Goal: Task Accomplishment & Management: Use online tool/utility

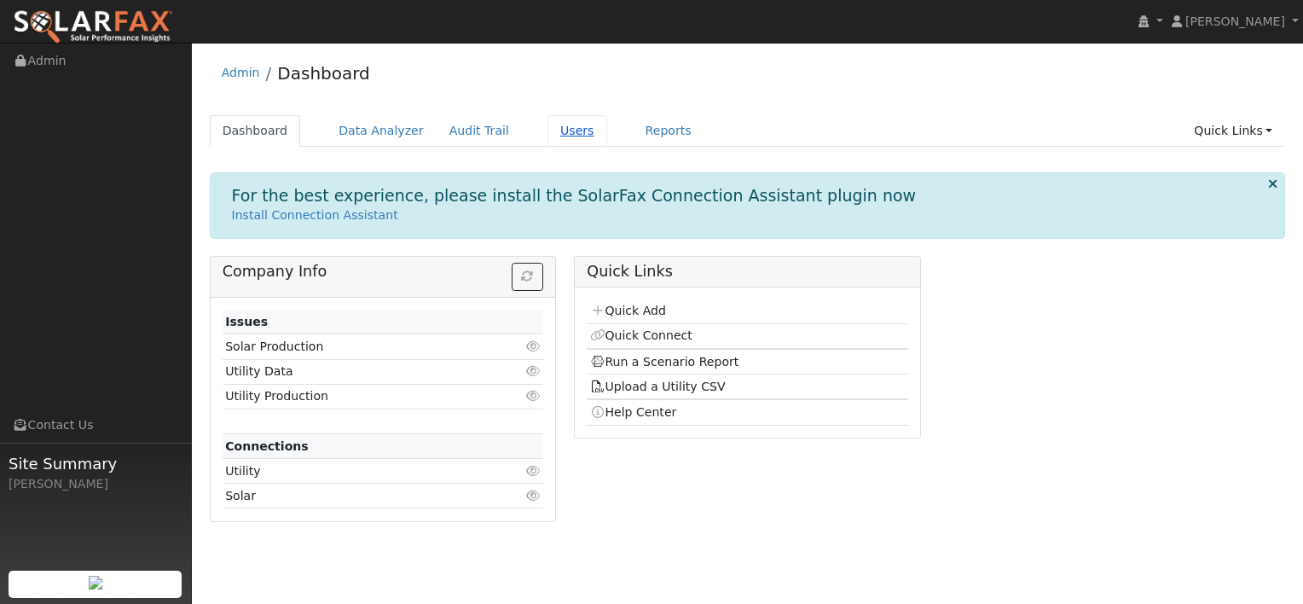
click at [553, 126] on link "Users" at bounding box center [577, 131] width 60 height 32
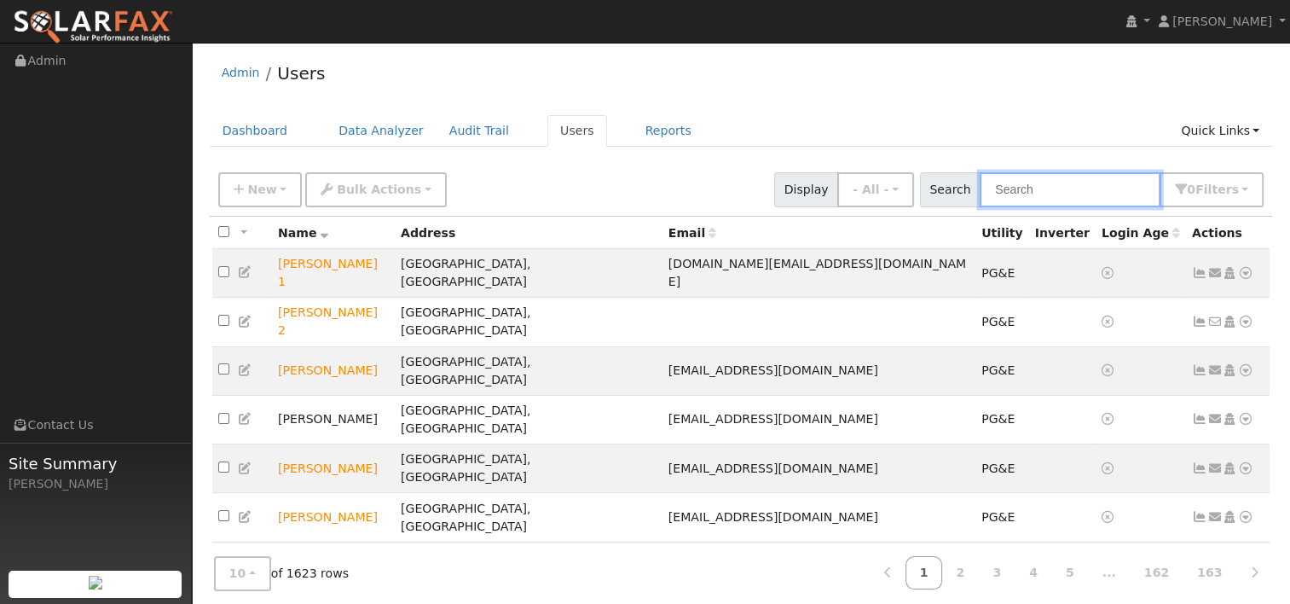
click at [1047, 192] on input "text" at bounding box center [1070, 189] width 181 height 35
paste input "[PERSON_NAME]"
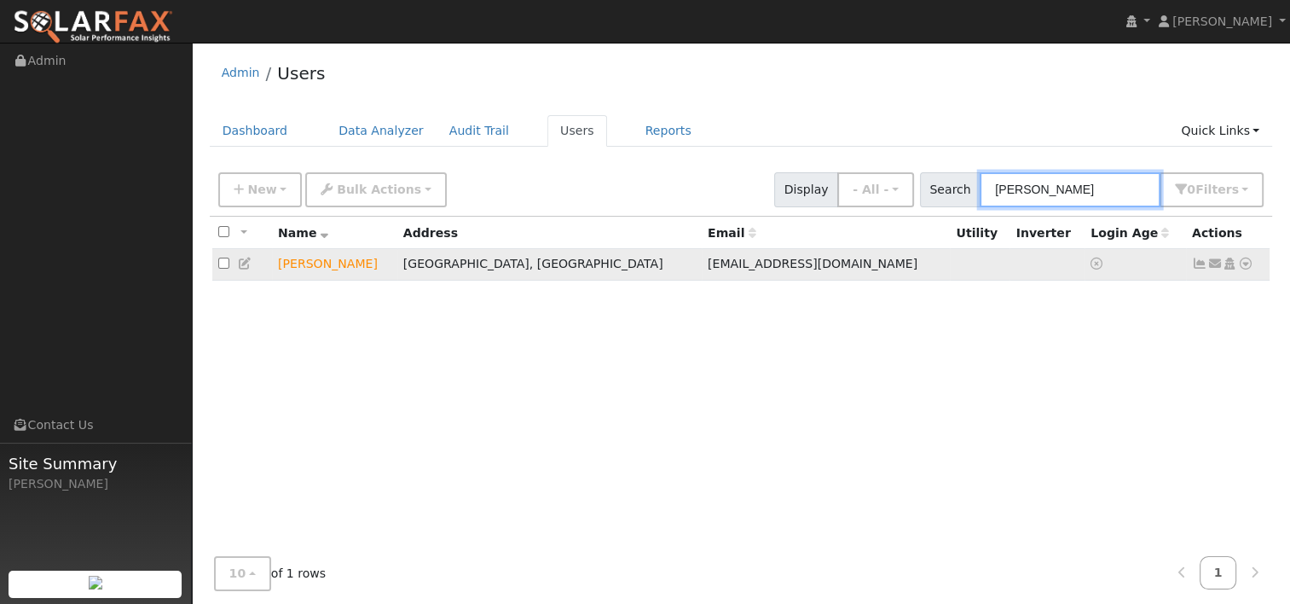
type input "[PERSON_NAME]"
click at [1244, 265] on icon at bounding box center [1245, 264] width 15 height 12
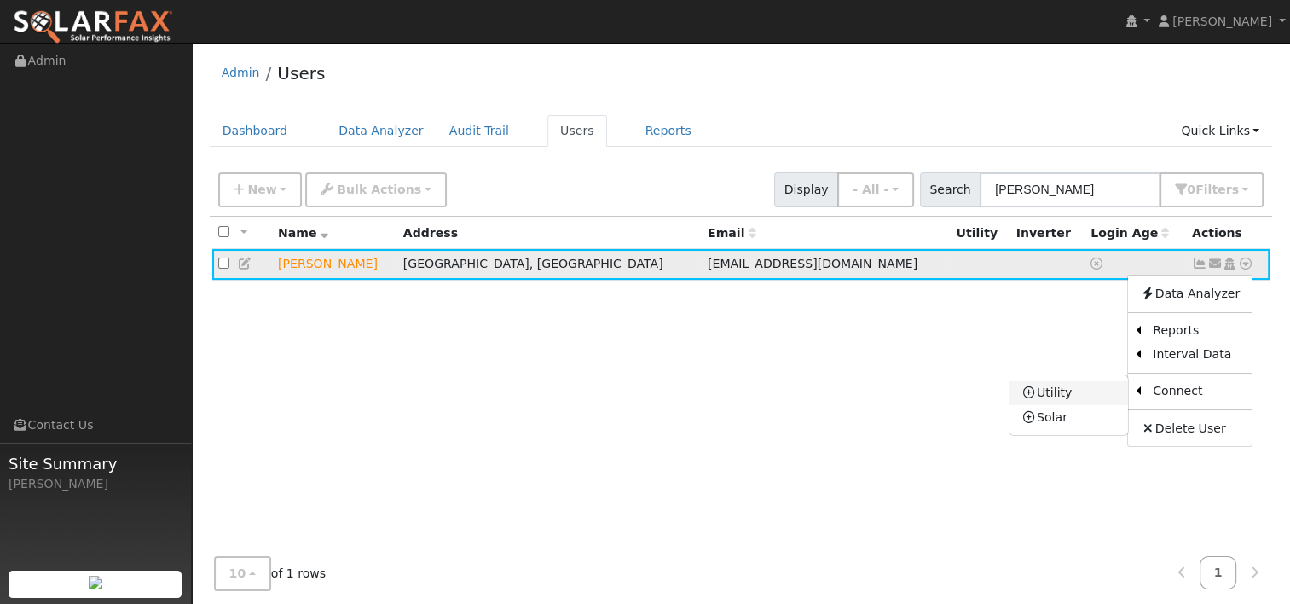
click at [1095, 390] on link "Utility" at bounding box center [1069, 393] width 119 height 24
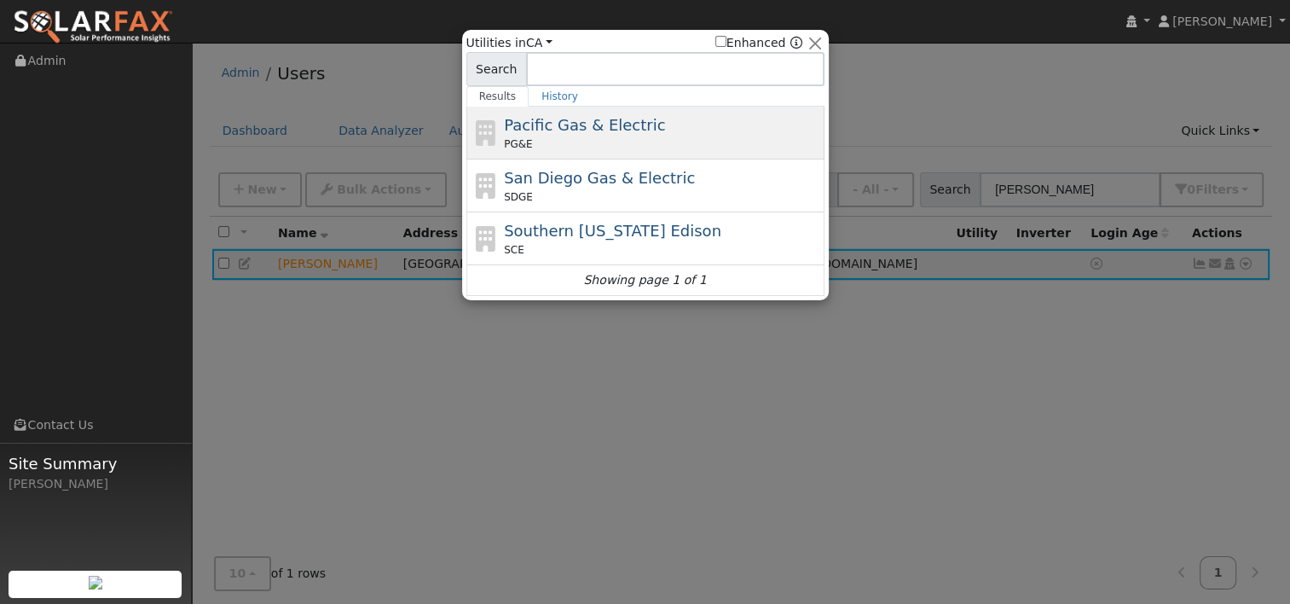
click at [567, 133] on span "Pacific Gas & Electric" at bounding box center [584, 125] width 161 height 18
